Goal: Navigation & Orientation: Find specific page/section

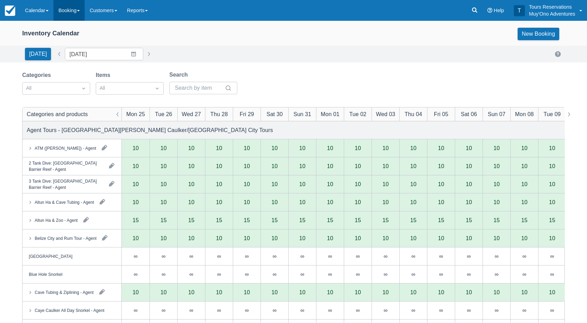
click at [66, 9] on link "Booking" at bounding box center [68, 10] width 31 height 21
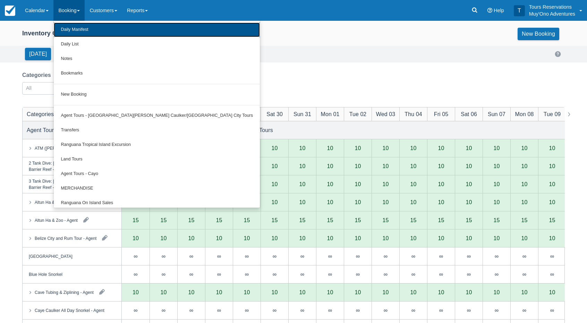
click at [69, 29] on link "Daily Manifest" at bounding box center [157, 30] width 206 height 15
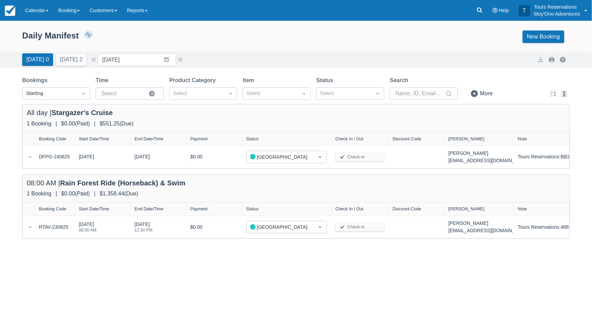
drag, startPoint x: 272, startPoint y: 50, endPoint x: 140, endPoint y: 25, distance: 134.5
click at [270, 50] on div "Daily Manifest 2 Bookings $1,909.69 Booking Revenue View Revenue Report New Boo…" at bounding box center [296, 38] width 592 height 26
drag, startPoint x: 141, startPoint y: 37, endPoint x: 99, endPoint y: 29, distance: 43.4
click at [134, 36] on div "Daily Manifest 2 Bookings $1,909.69 Booking Revenue View Revenue Report New Boo…" at bounding box center [295, 37] width 547 height 12
click at [74, 11] on link "Booking" at bounding box center [68, 10] width 31 height 21
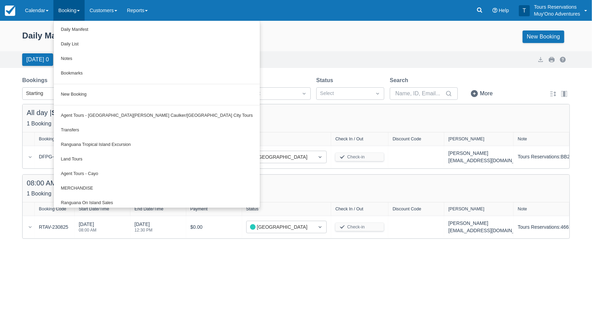
click at [281, 39] on div "Daily Manifest 2 Bookings $1,909.69 Booking Revenue View Revenue Report New Boo…" at bounding box center [295, 37] width 547 height 12
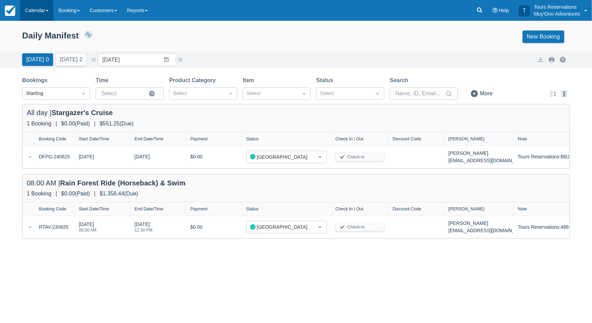
click at [39, 14] on link "Calendar" at bounding box center [36, 10] width 33 height 21
click at [42, 55] on link "Inventory" at bounding box center [47, 59] width 55 height 15
